Goal: Obtain resource: Obtain resource

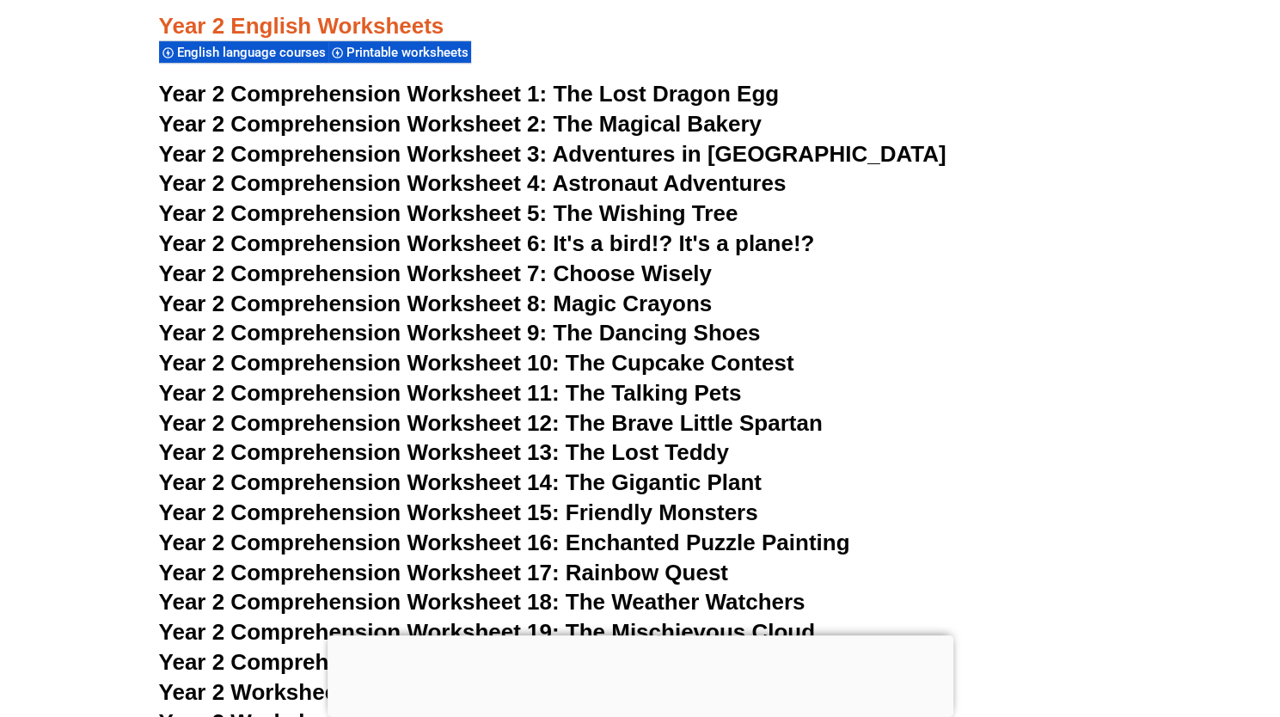
scroll to position [4153, 0]
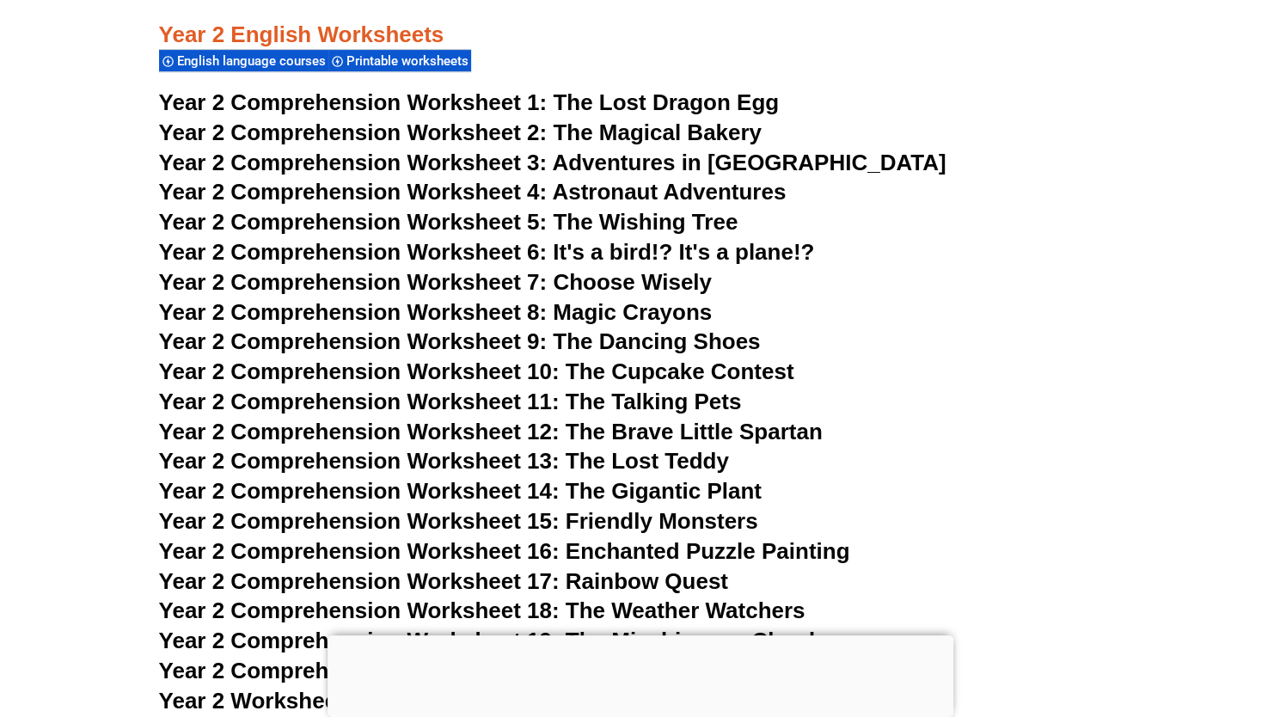
click at [727, 343] on span "Year 2 Comprehension Worksheet 9: The Dancing Shoes" at bounding box center [460, 341] width 602 height 26
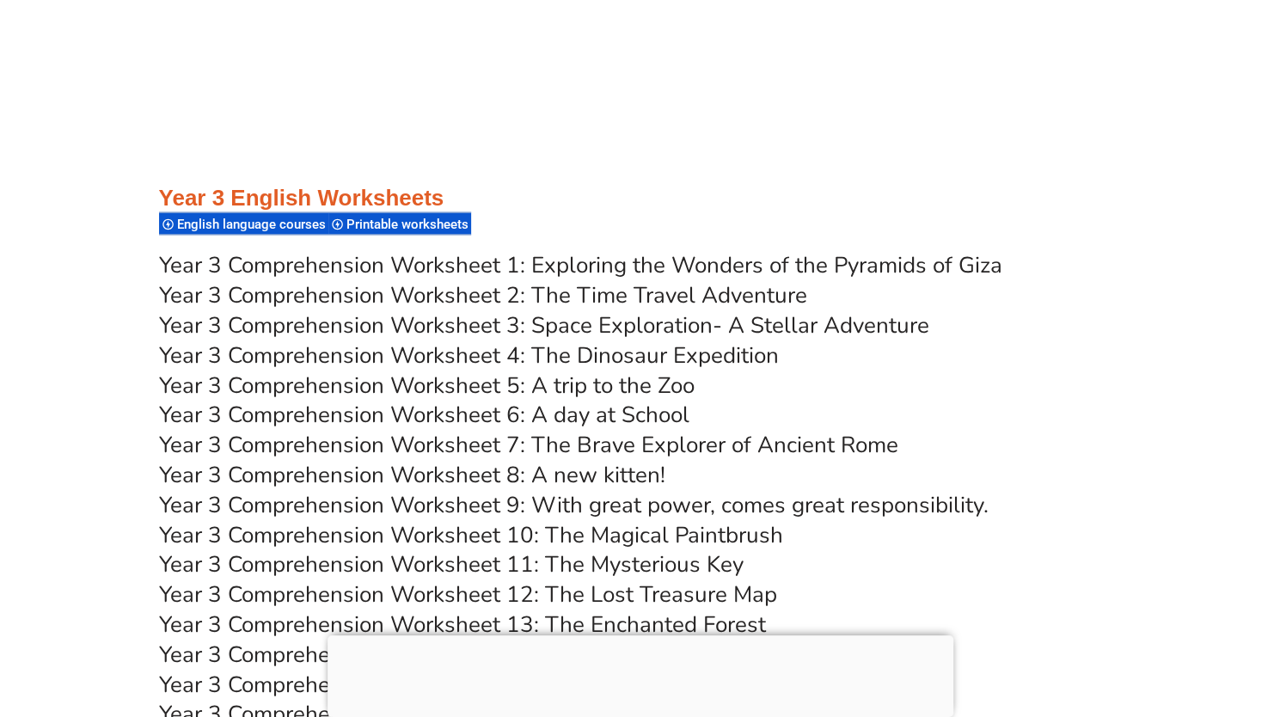
scroll to position [5580, 0]
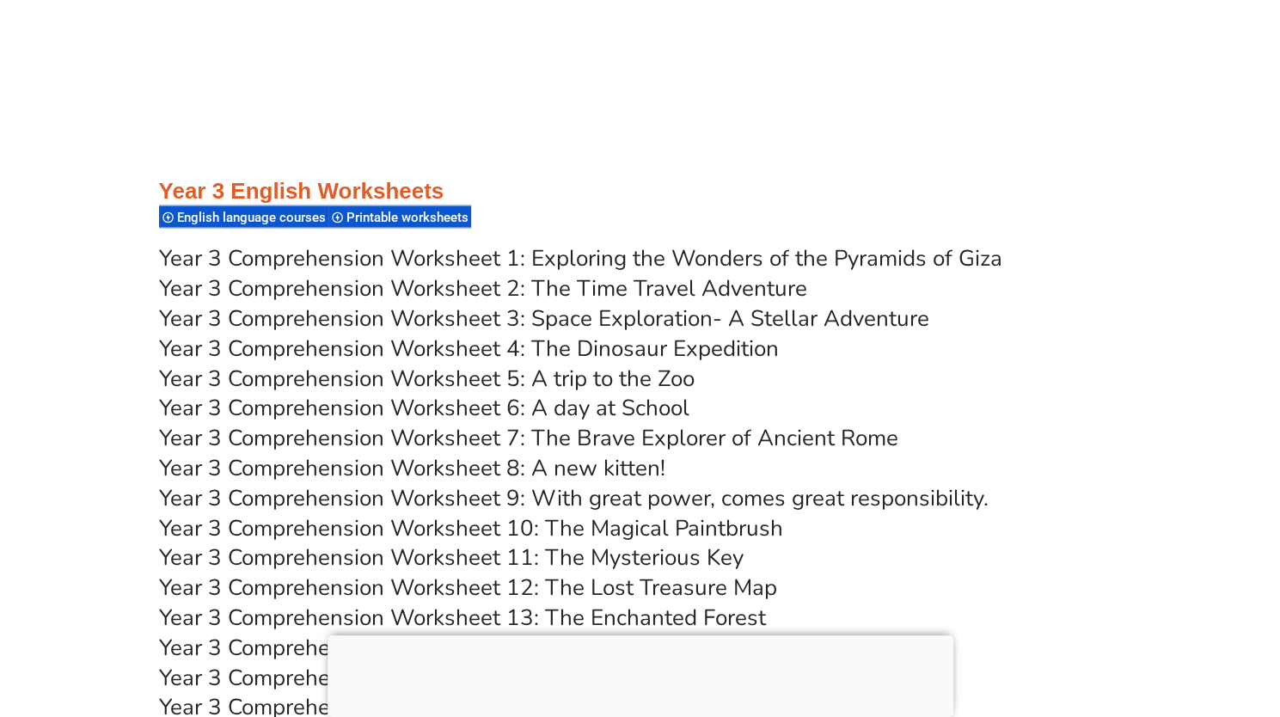
click at [607, 468] on link "Year 3 Comprehension Worksheet 8: A new kitten!" at bounding box center [412, 467] width 506 height 30
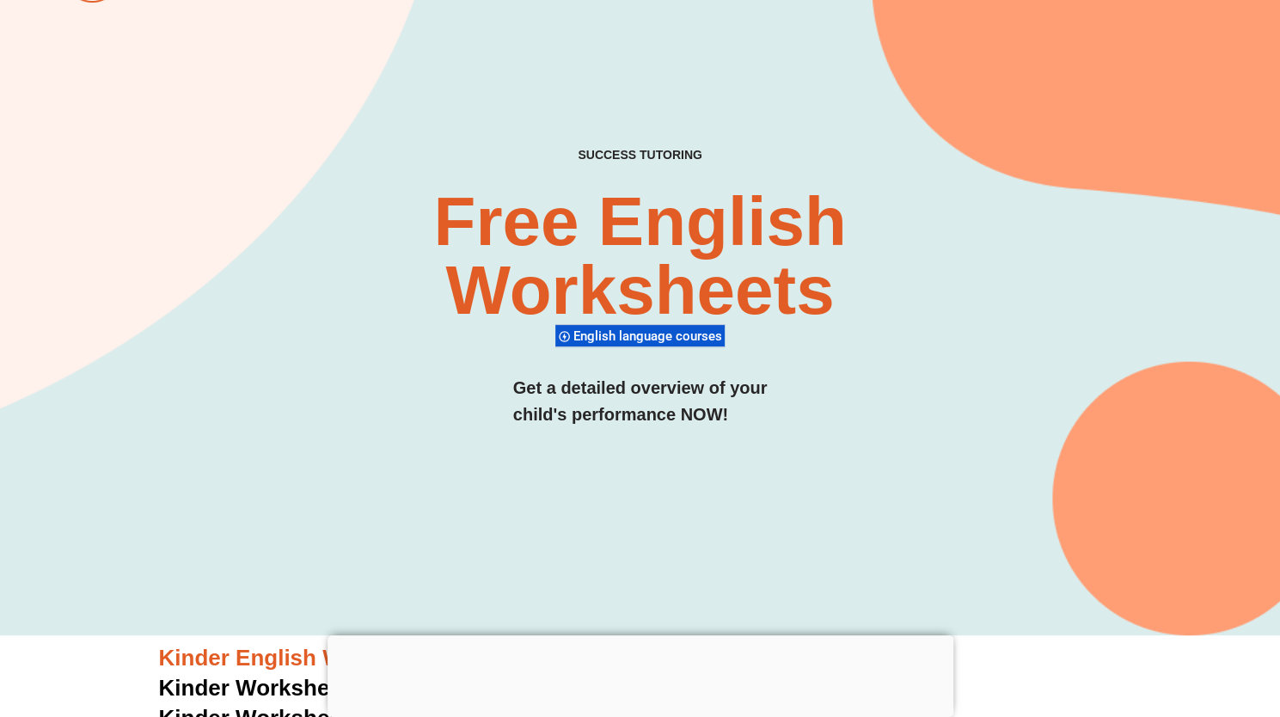
scroll to position [0, 0]
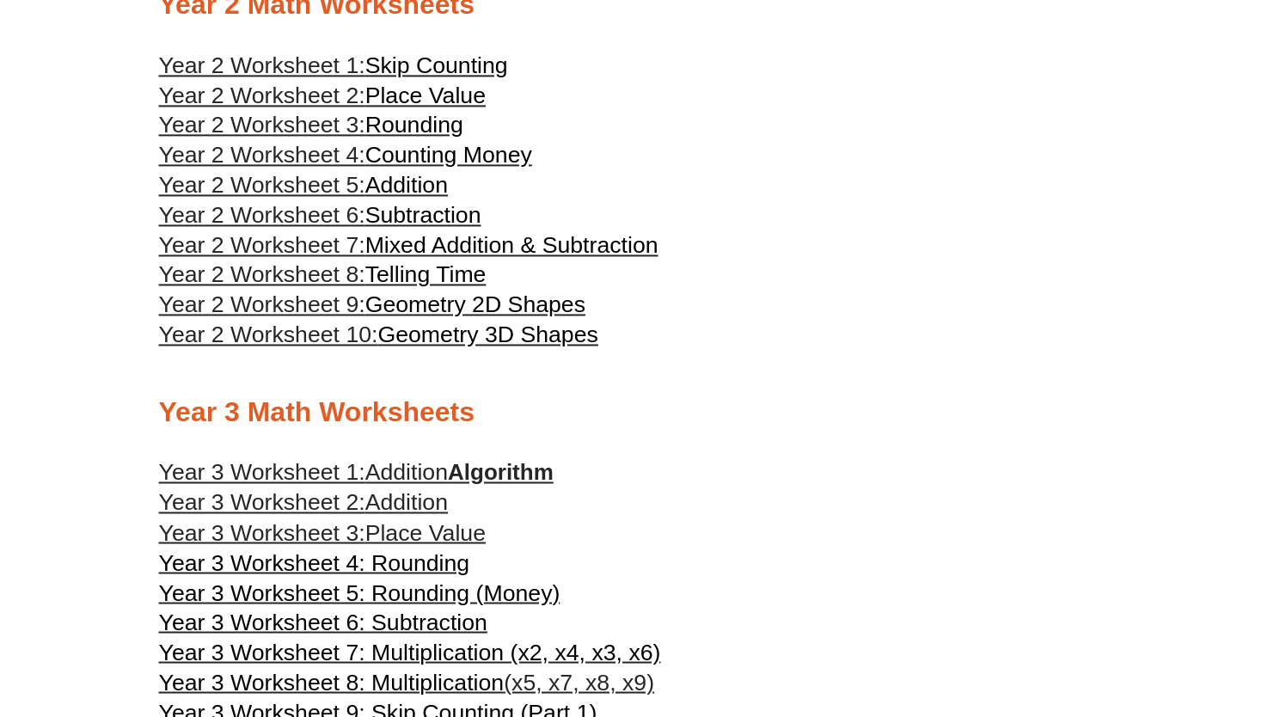
scroll to position [1399, 0]
click at [419, 229] on span "Subtraction" at bounding box center [423, 216] width 116 height 26
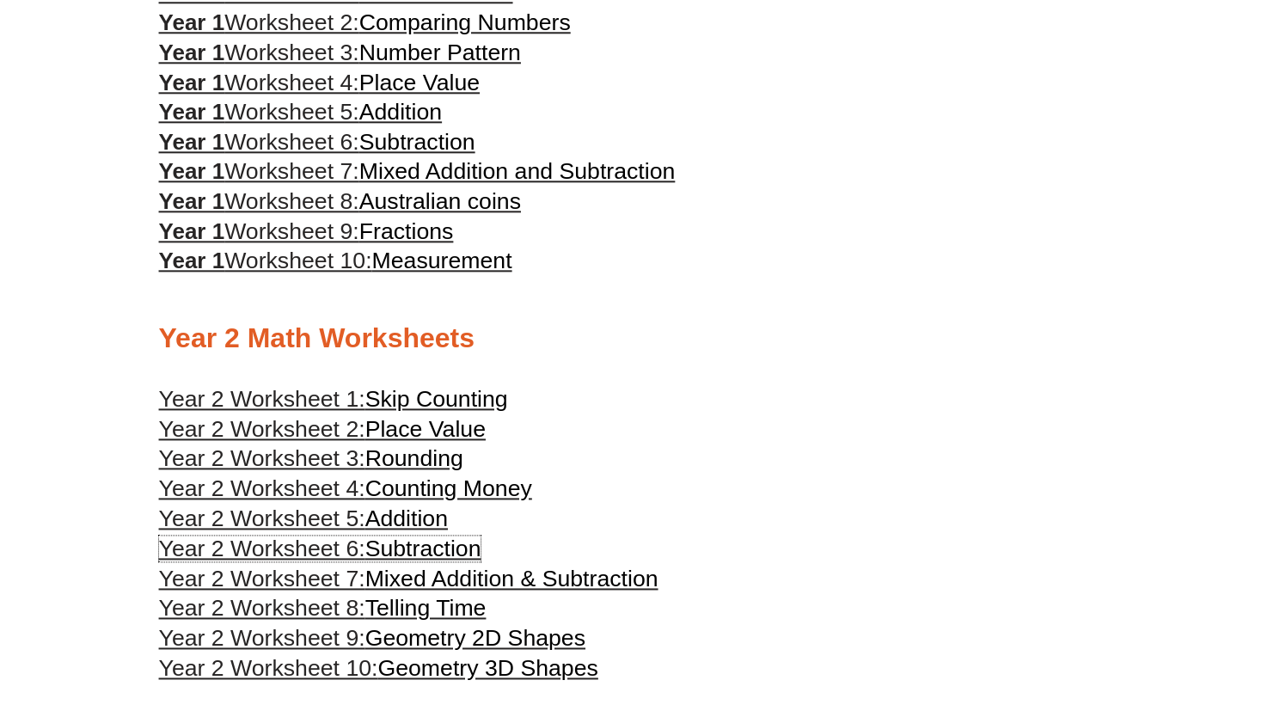
scroll to position [1065, 0]
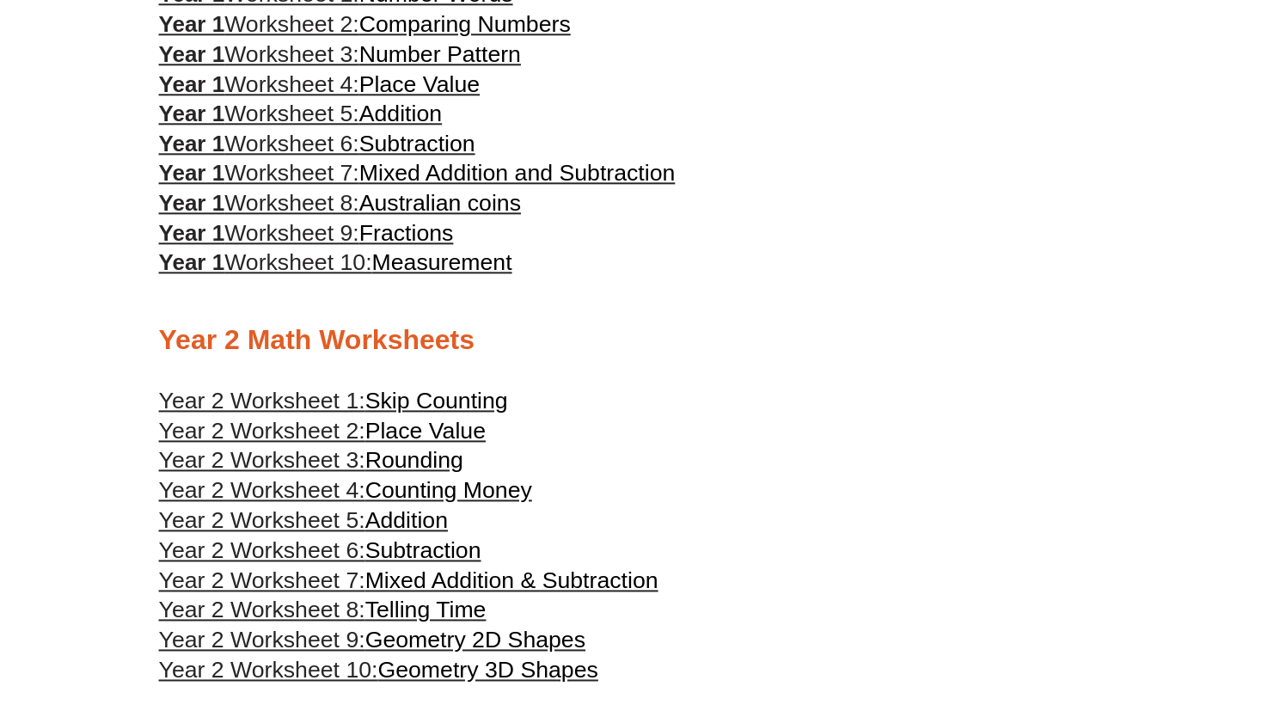
click at [425, 246] on span "Fractions" at bounding box center [406, 233] width 95 height 26
click at [471, 622] on span "Telling Time" at bounding box center [425, 610] width 121 height 26
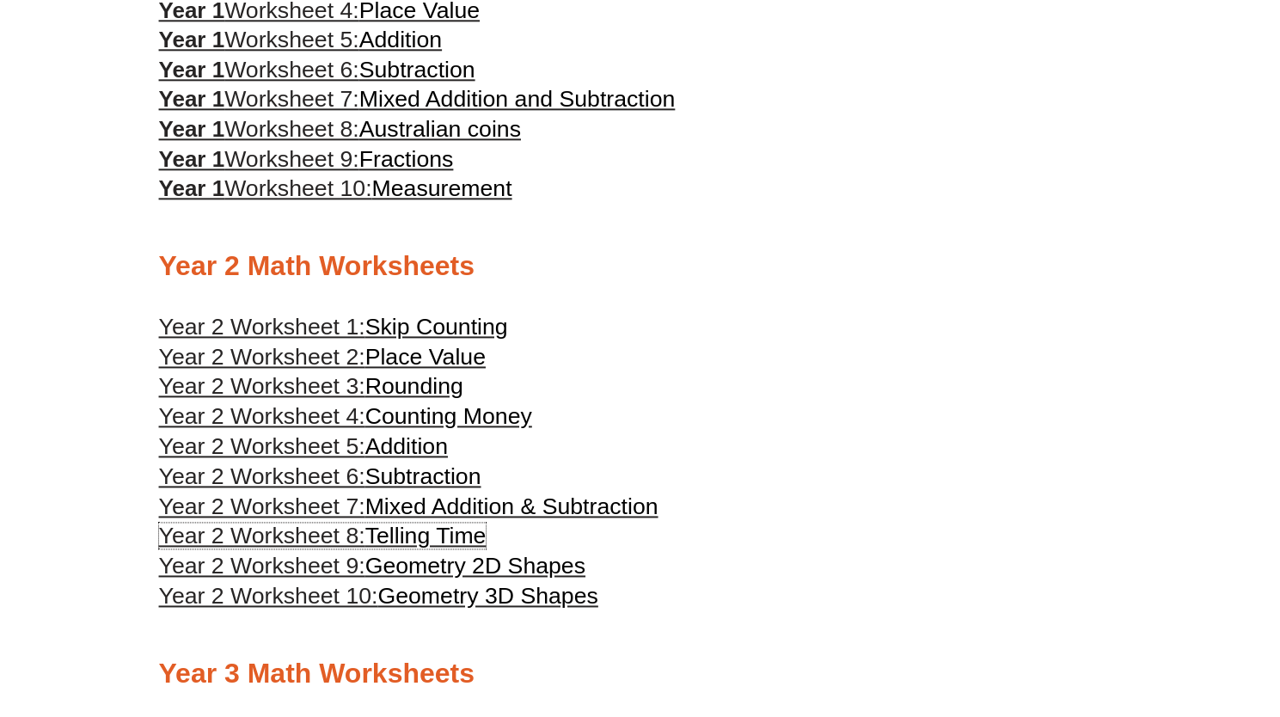
scroll to position [1166, 0]
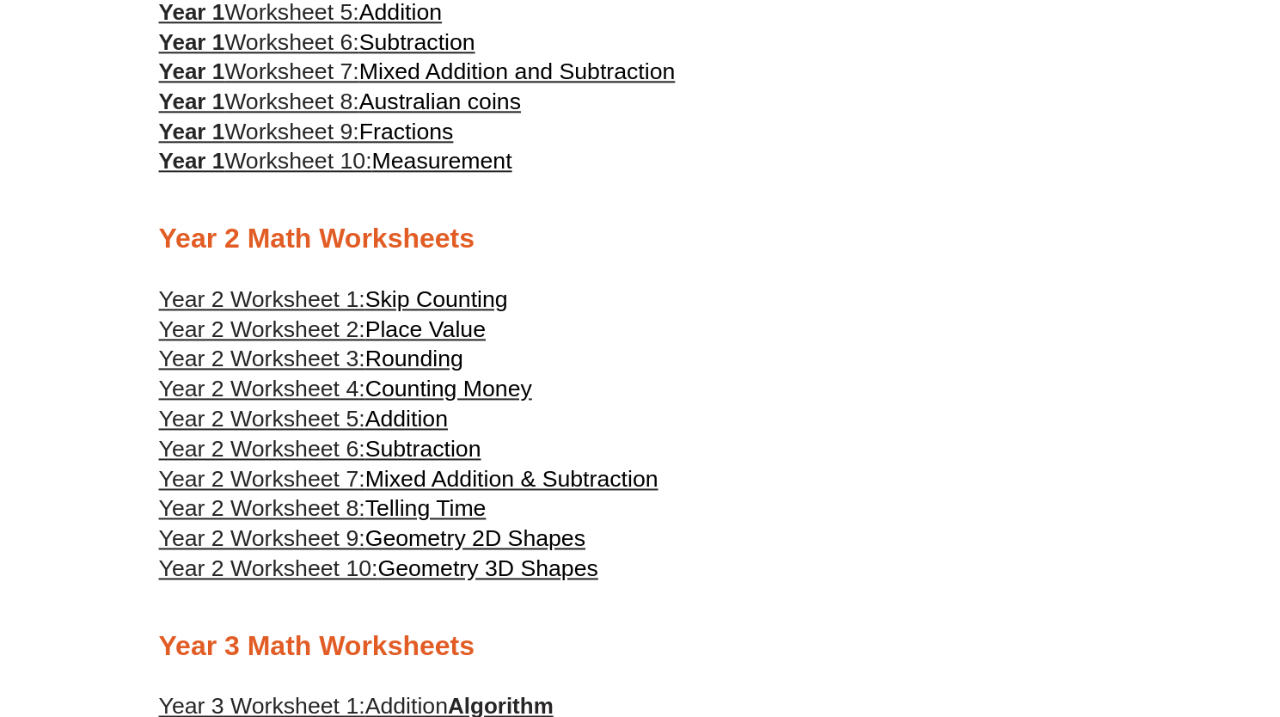
click at [462, 492] on span "Mixed Addition & Subtraction" at bounding box center [511, 479] width 293 height 26
click at [492, 401] on span "Counting Money" at bounding box center [448, 389] width 167 height 26
click at [404, 551] on span "Geometry 2D Shapes" at bounding box center [475, 538] width 220 height 26
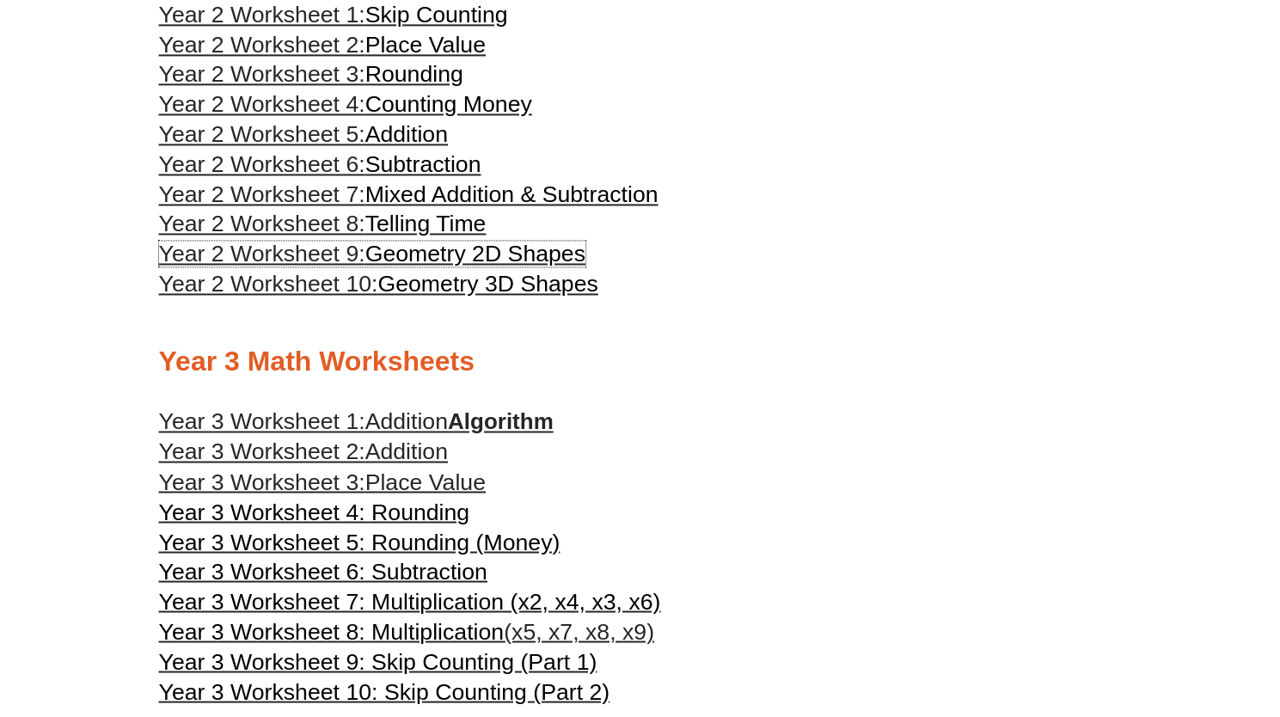
scroll to position [1452, 0]
click at [447, 433] on span "Addition" at bounding box center [406, 420] width 83 height 26
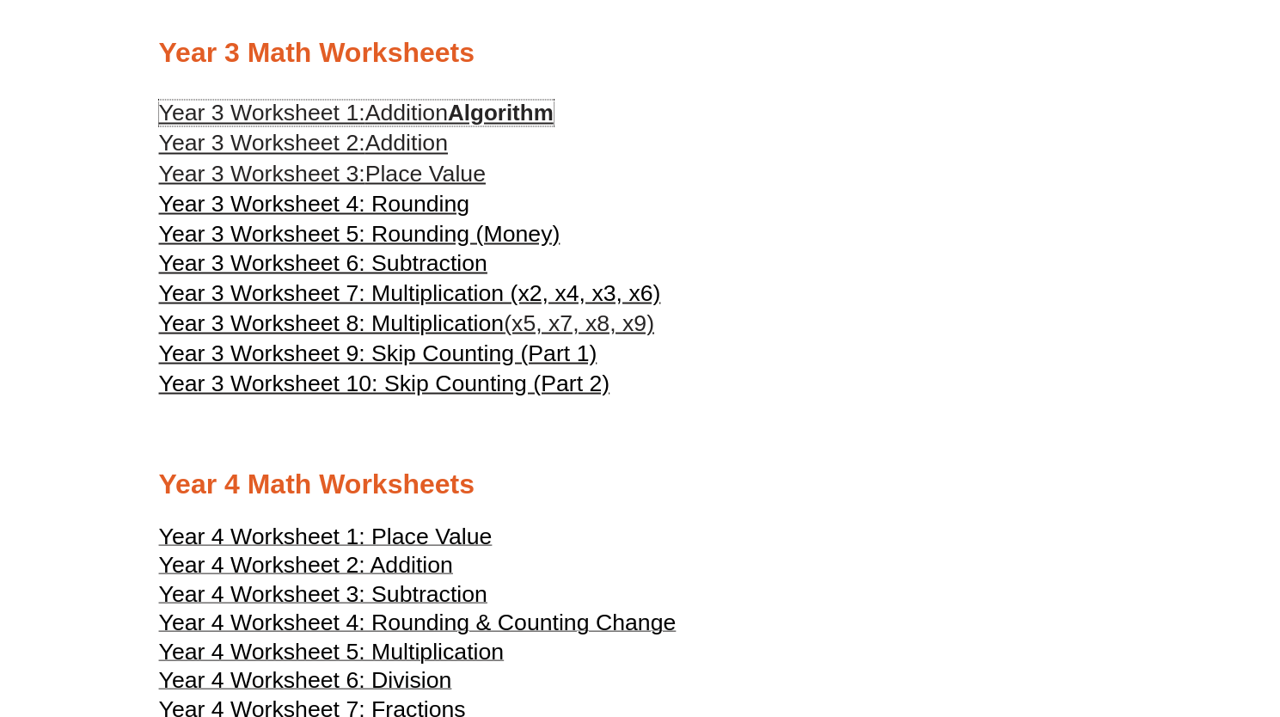
scroll to position [1758, 0]
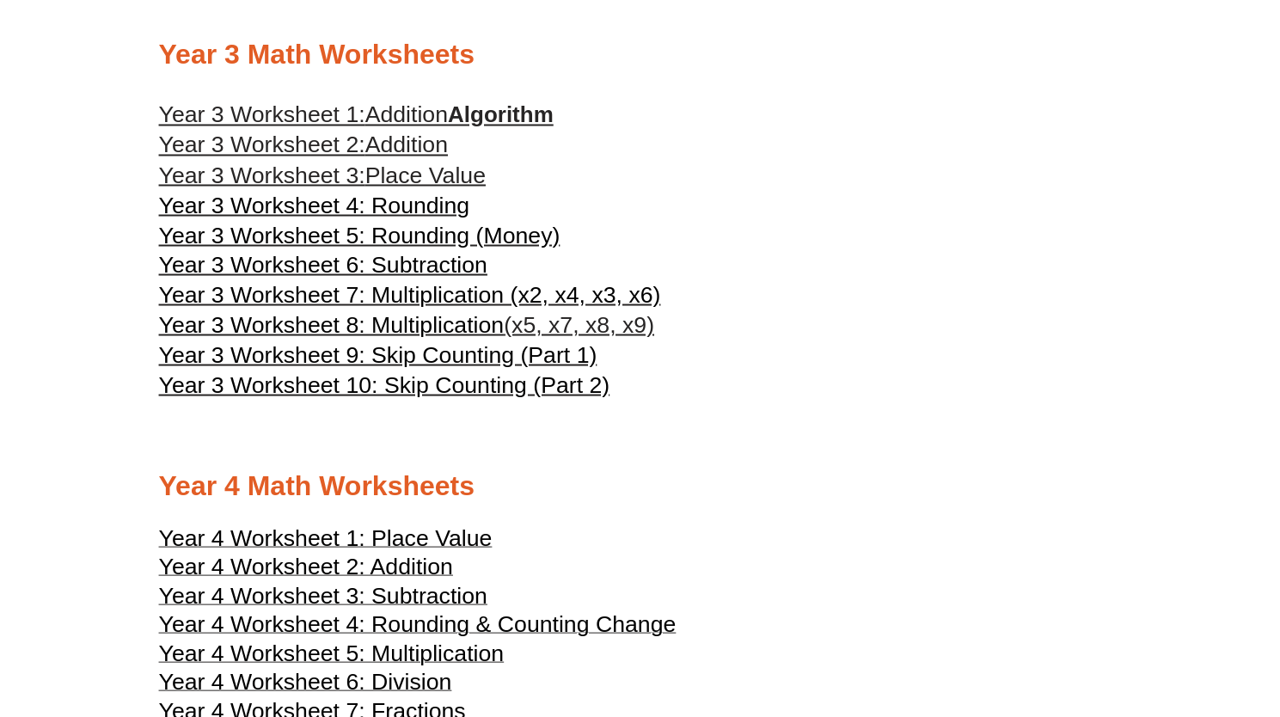
click at [418, 157] on span "Addition" at bounding box center [406, 145] width 83 height 26
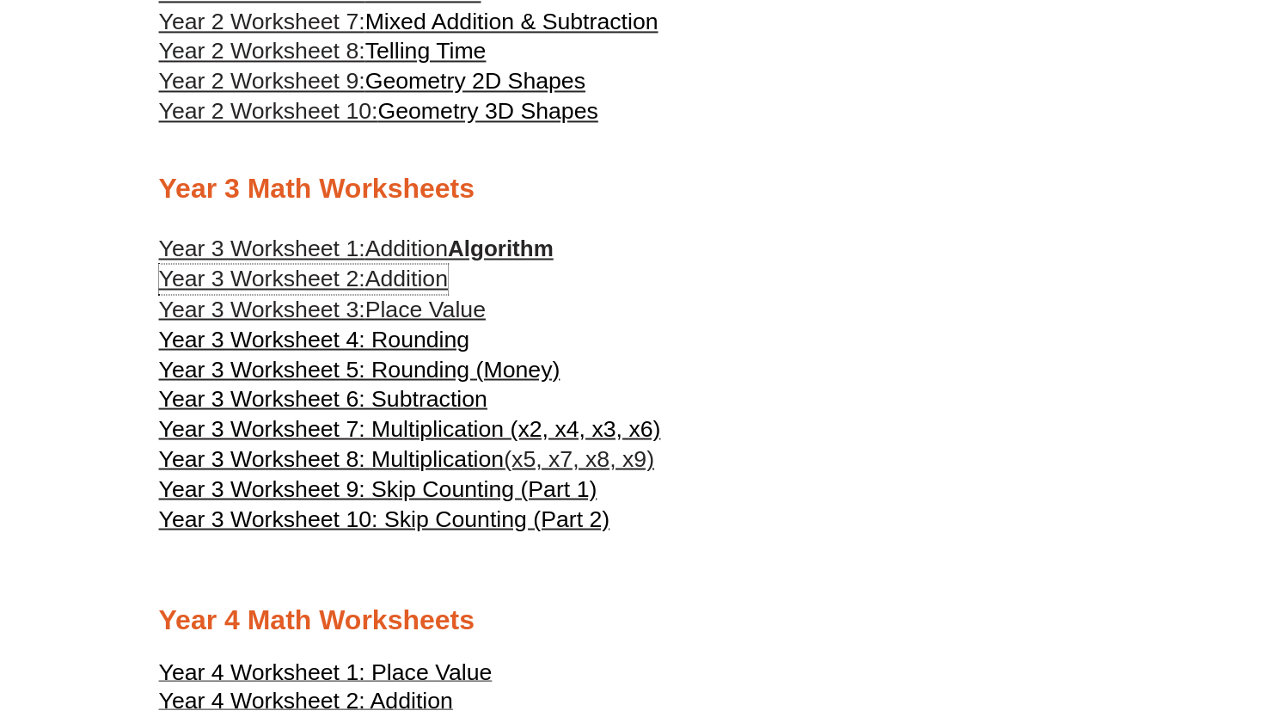
scroll to position [1658, 0]
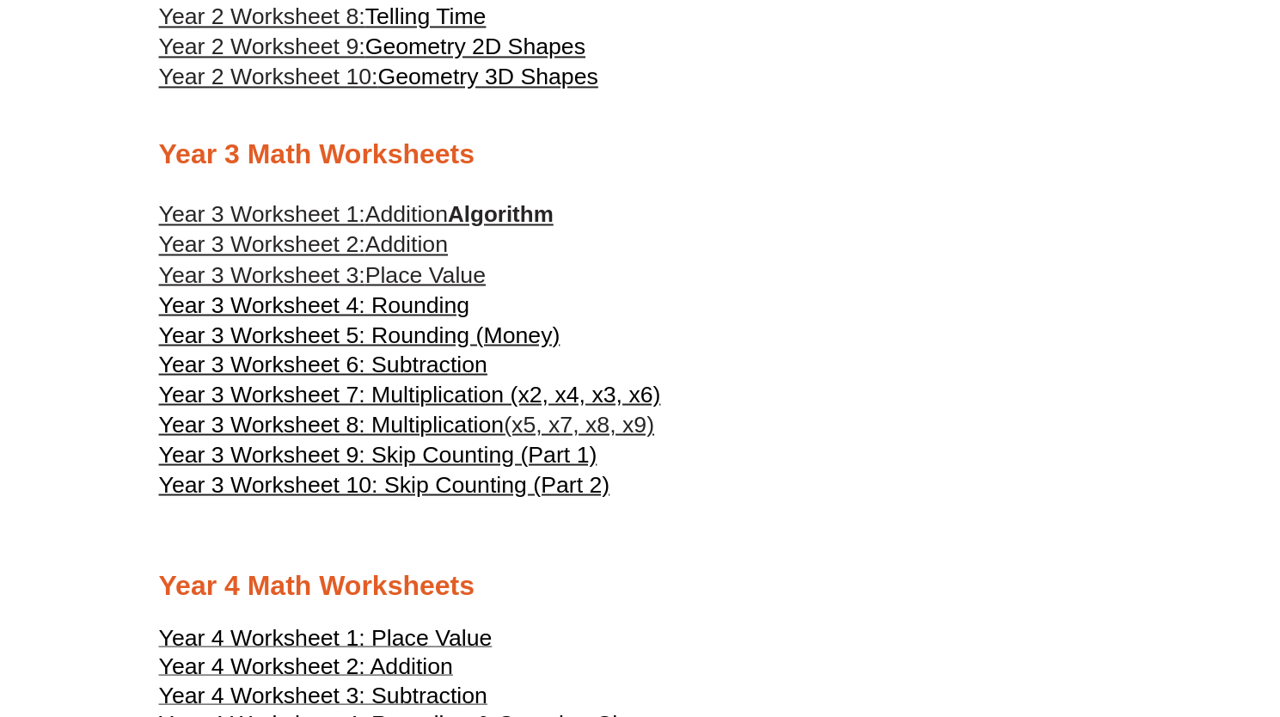
click at [440, 347] on span "Year 3 Worksheet 5: Rounding (Money)" at bounding box center [359, 334] width 401 height 26
click at [447, 376] on span "Year 3 Worksheet 6: Subtraction" at bounding box center [323, 364] width 328 height 26
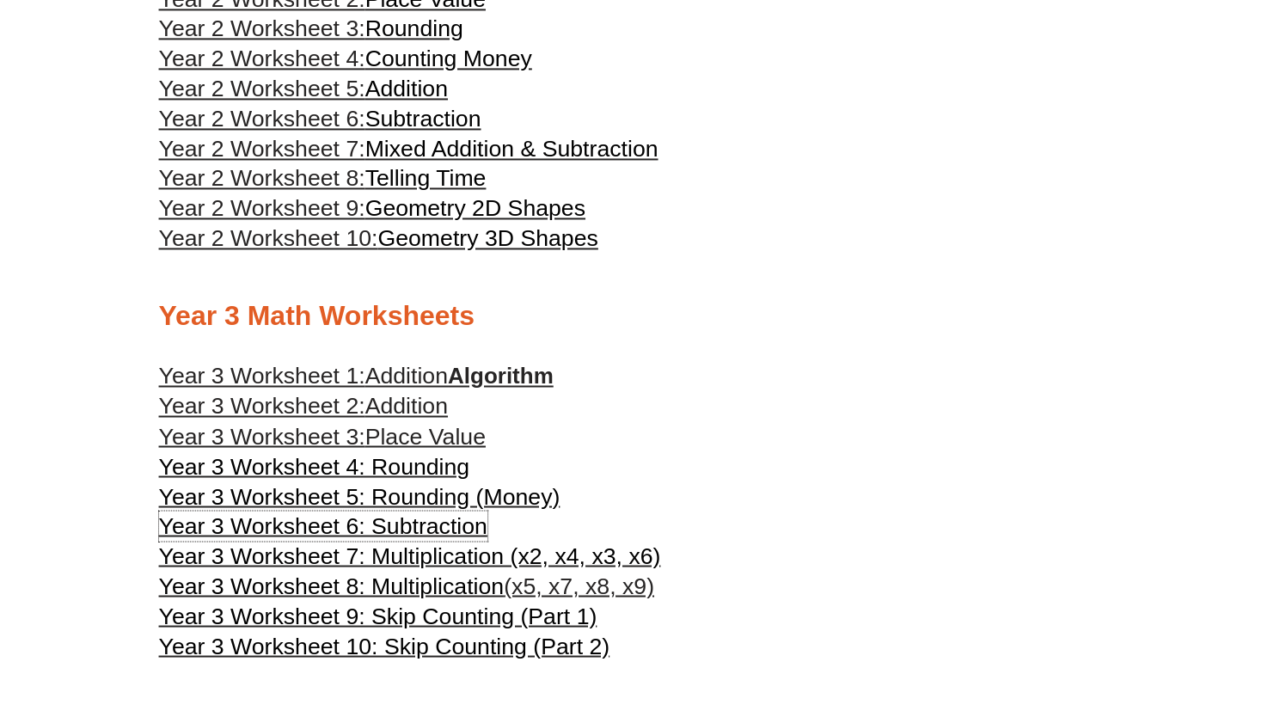
scroll to position [1426, 0]
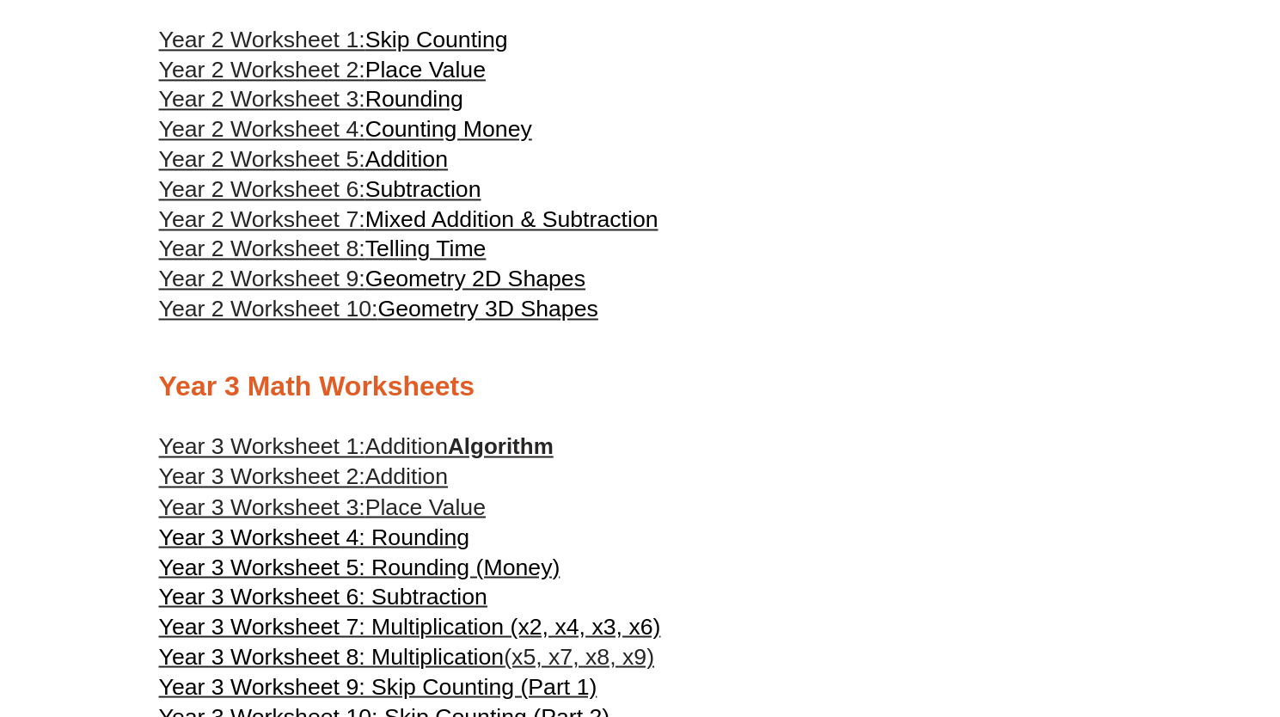
click at [458, 232] on span "Mixed Addition & Subtraction" at bounding box center [511, 219] width 293 height 26
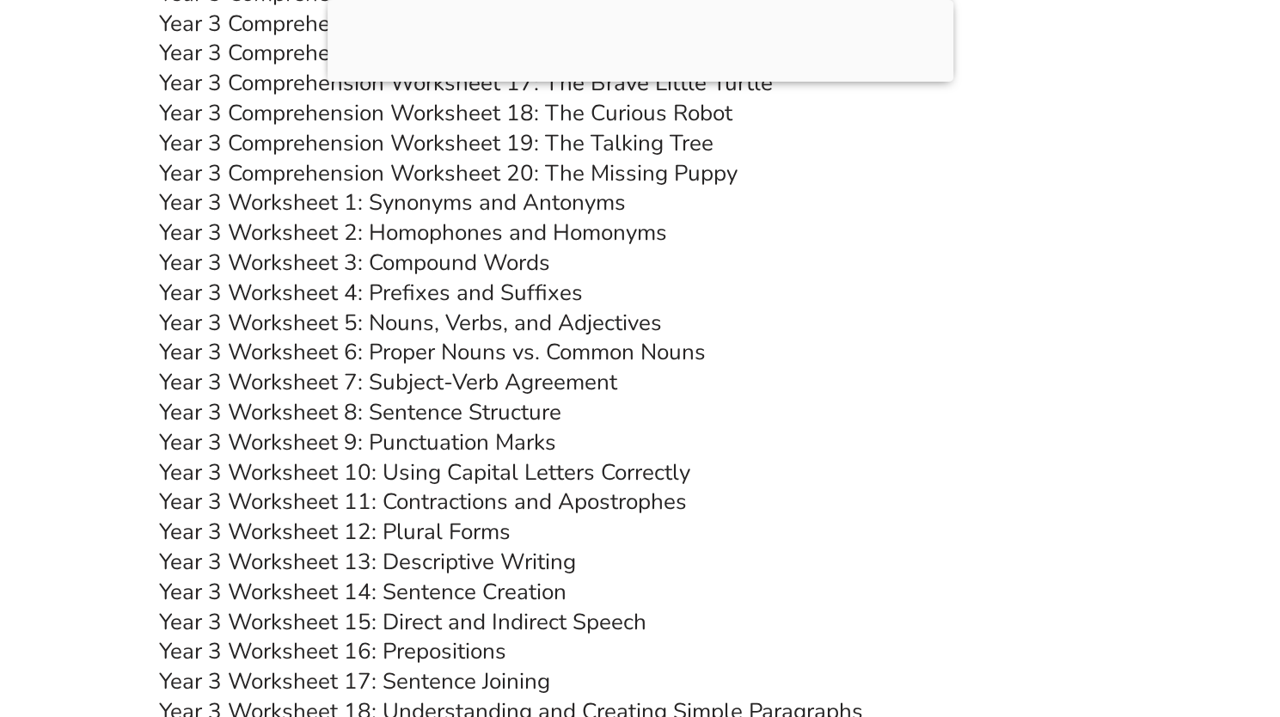
scroll to position [6342, 0]
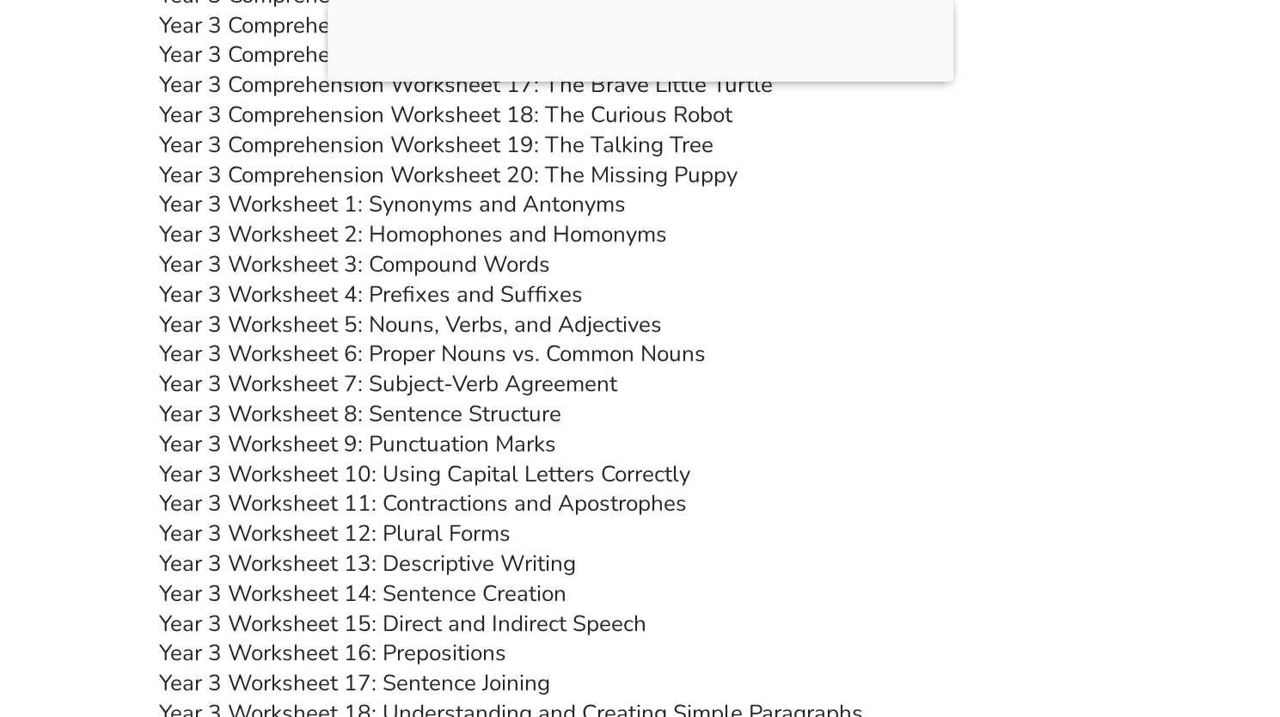
click at [533, 202] on link "Year 3 Worksheet 1: Synonyms and Antonyms" at bounding box center [392, 204] width 467 height 30
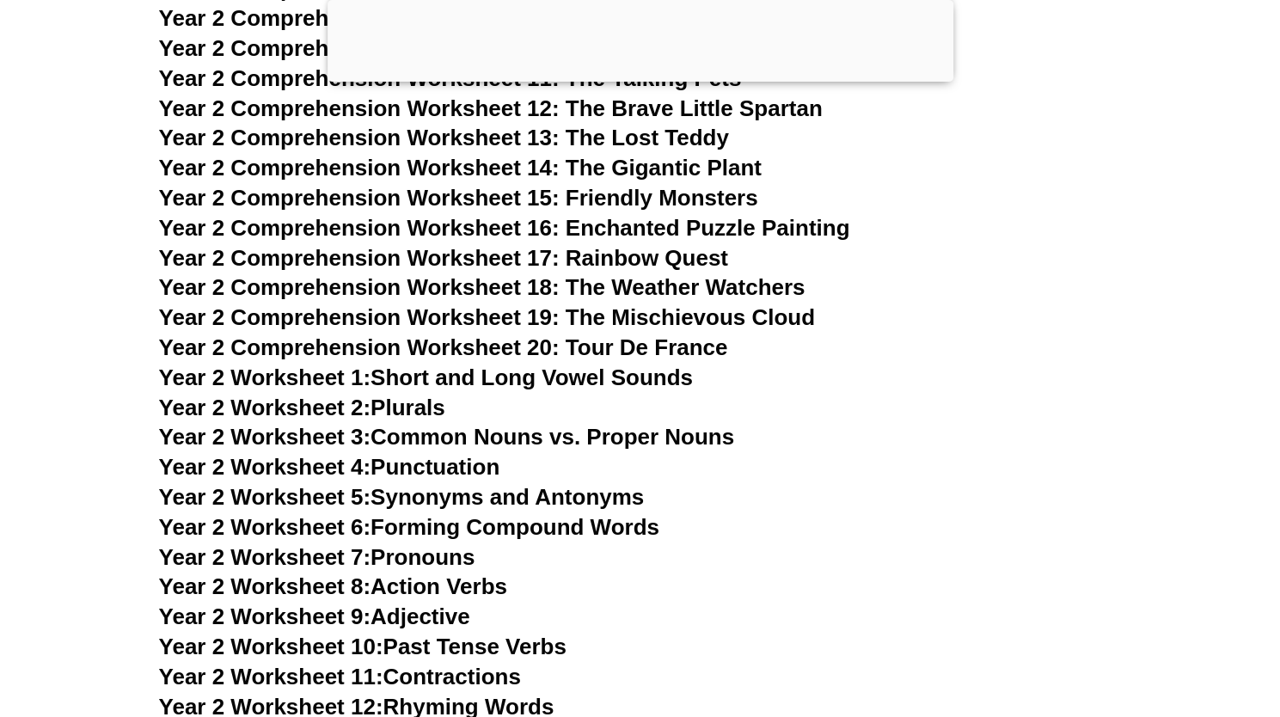
scroll to position [4588, 0]
click at [456, 435] on link "Year 2 Worksheet 3: Common Nouns vs. Proper Nouns" at bounding box center [447, 436] width 576 height 26
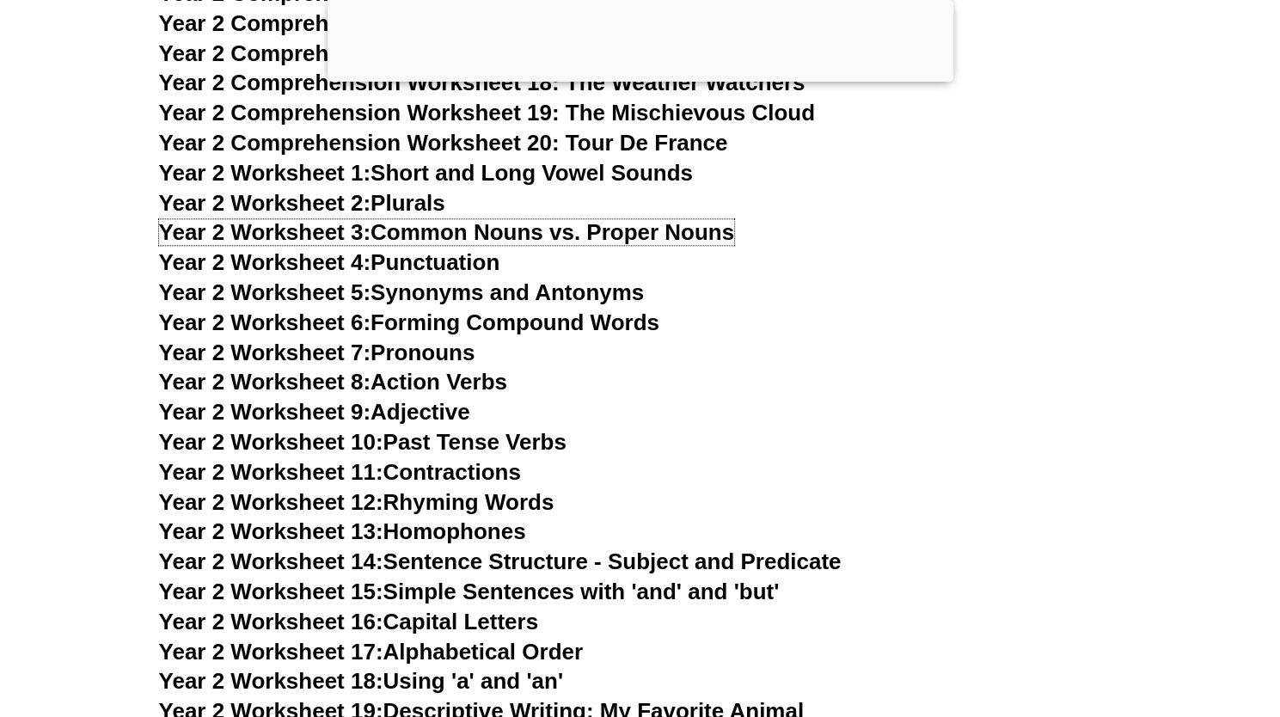
scroll to position [4791, 0]
click at [432, 211] on link "Year 2 Worksheet 2: Plurals" at bounding box center [302, 204] width 286 height 26
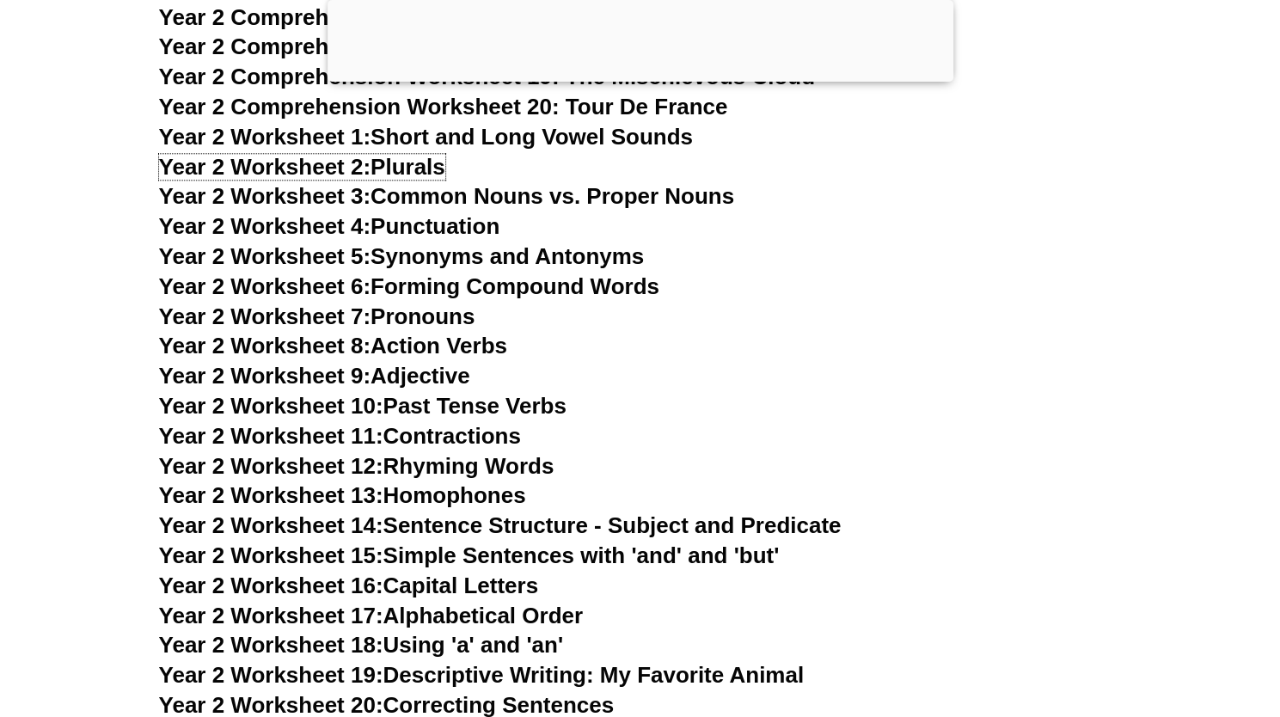
scroll to position [4829, 0]
click at [505, 253] on link "Year 2 Worksheet 5: Synonyms and Antonyms" at bounding box center [402, 255] width 486 height 26
click at [465, 499] on link "Year 2 Worksheet 13: Homophones" at bounding box center [342, 494] width 367 height 26
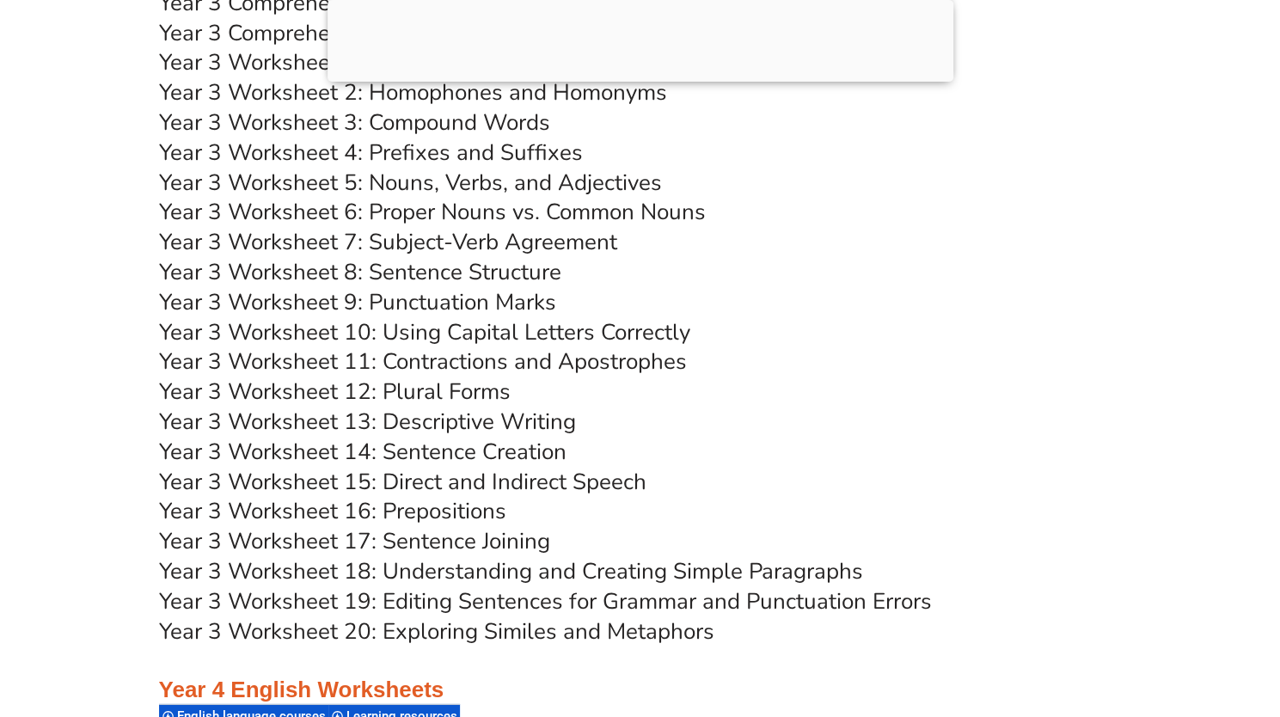
scroll to position [6494, 0]
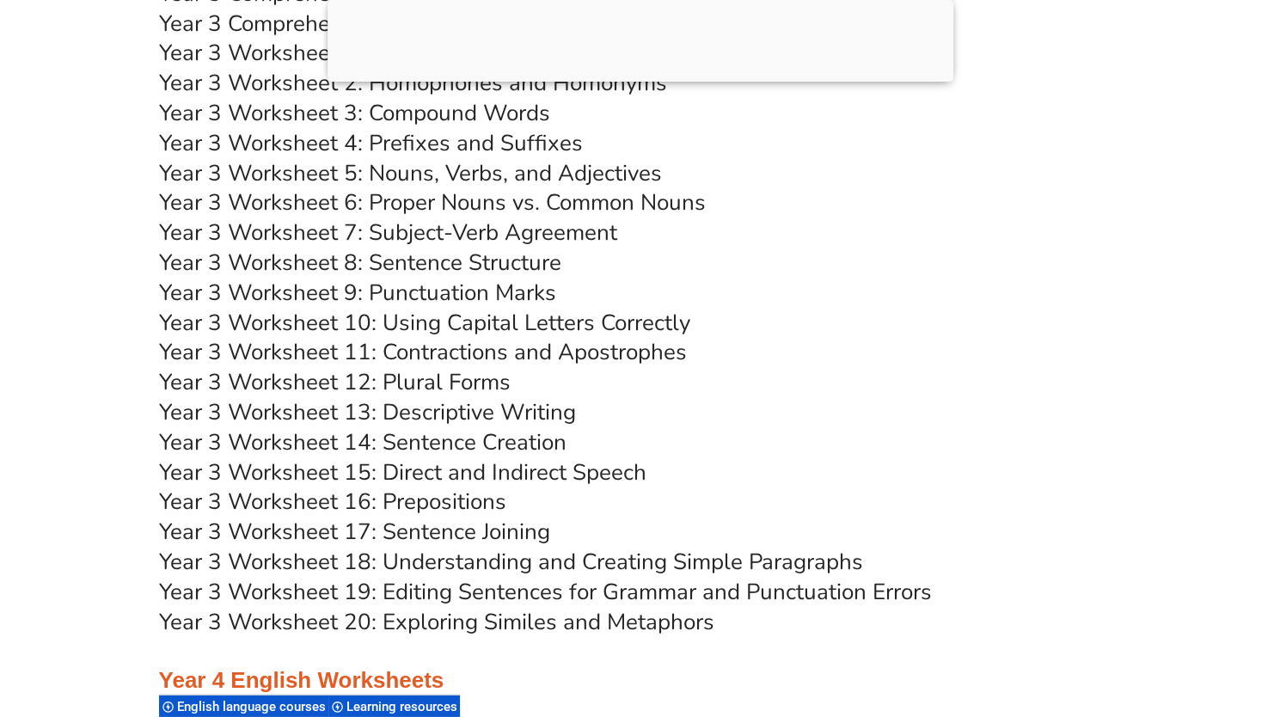
click at [401, 441] on link "Year 3 Worksheet 14: Sentence Creation" at bounding box center [362, 442] width 407 height 30
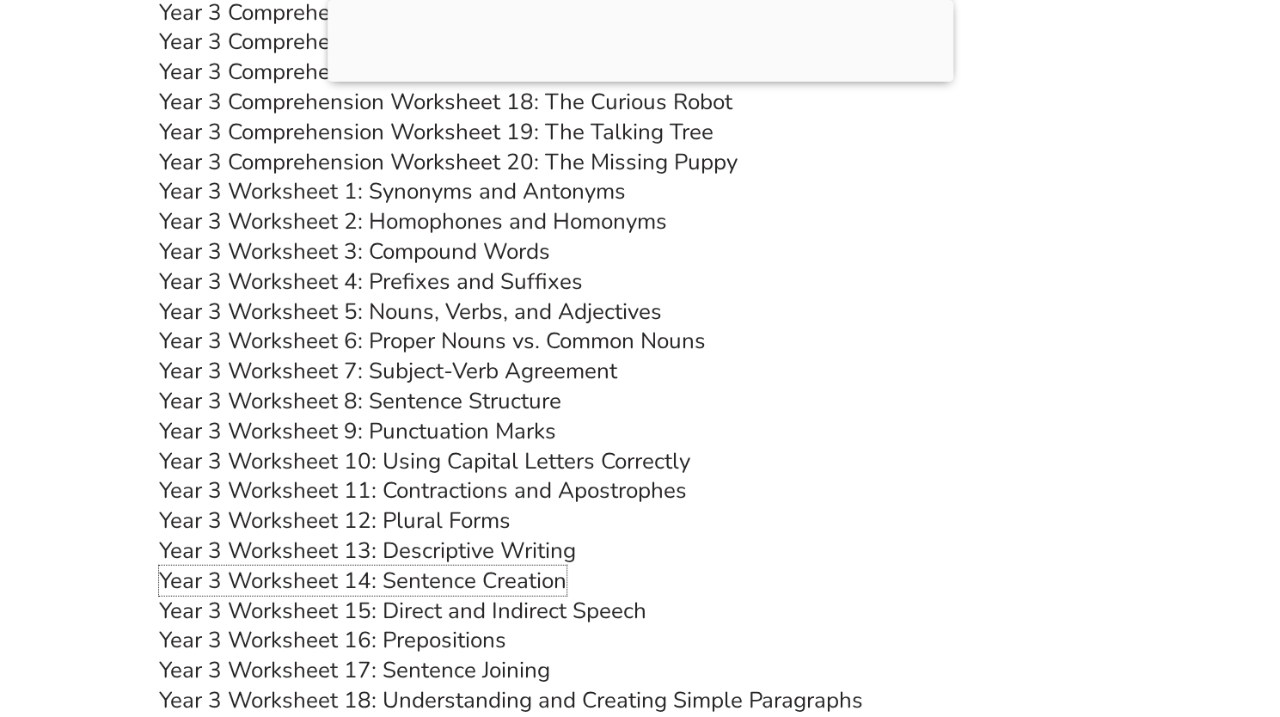
scroll to position [6356, 0]
click at [559, 190] on link "Year 3 Worksheet 1: Synonyms and Antonyms" at bounding box center [392, 190] width 467 height 30
click at [475, 221] on link "Year 3 Worksheet 2: Homophones and Homonyms" at bounding box center [413, 220] width 508 height 30
click at [452, 372] on link "Year 3 Worksheet 7: Subject-Verb Agreement" at bounding box center [388, 370] width 458 height 30
click at [437, 554] on link "Year 3 Worksheet 13: Descriptive Writing" at bounding box center [367, 550] width 417 height 30
